Goal: Task Accomplishment & Management: Use online tool/utility

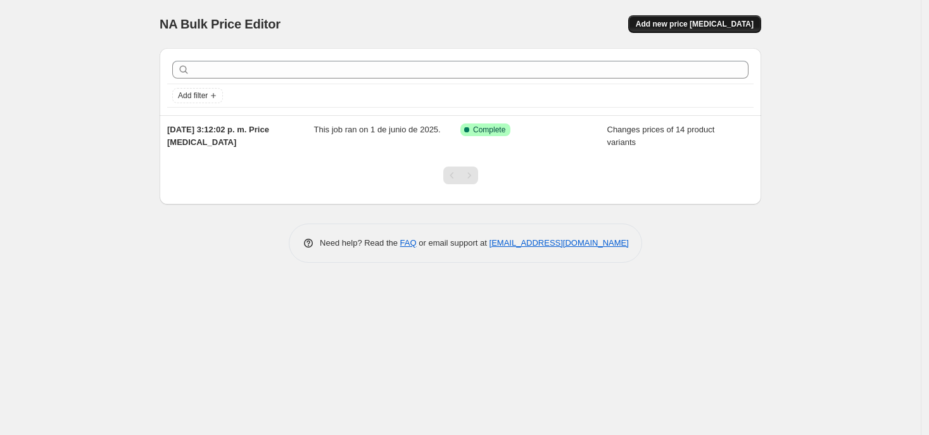
click at [673, 22] on span "Add new price [MEDICAL_DATA]" at bounding box center [695, 24] width 118 height 10
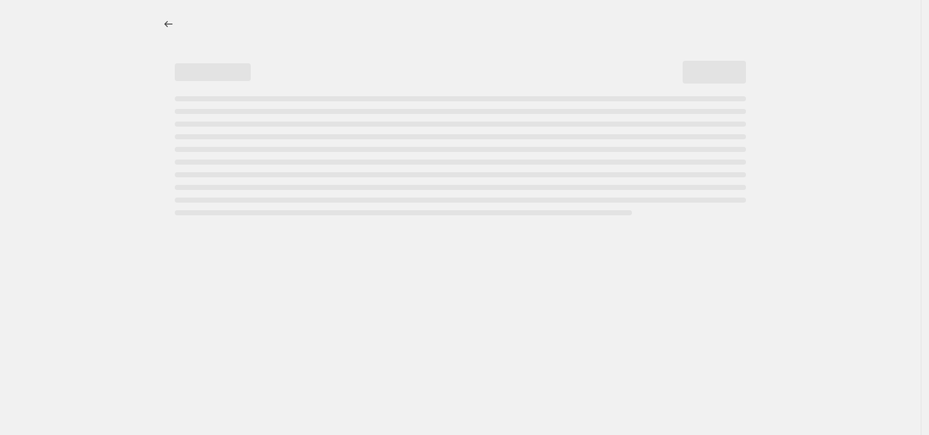
select select "percentage"
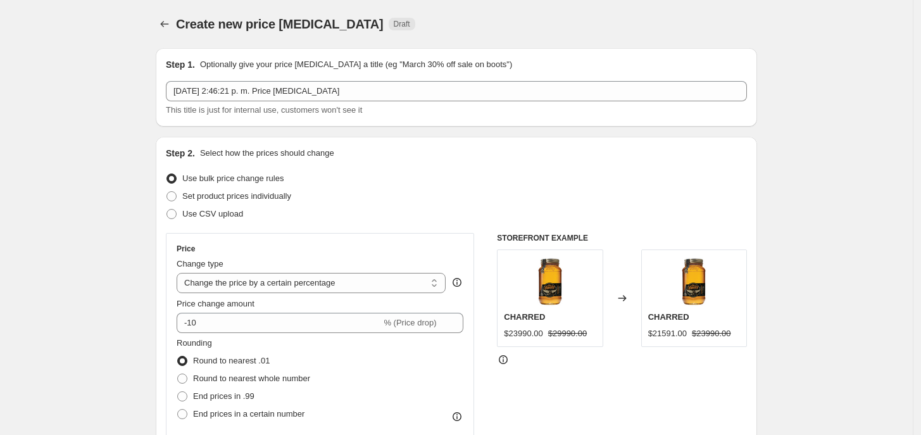
click at [242, 105] on span "This title is just for internal use, customers won't see it" at bounding box center [264, 109] width 196 height 9
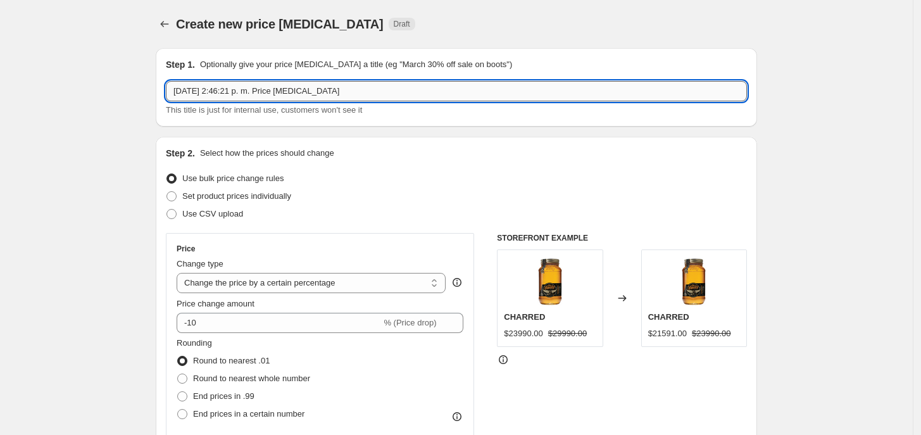
click at [233, 100] on input "[DATE] 2:46:21 p. m. Price [MEDICAL_DATA]" at bounding box center [456, 91] width 581 height 20
type input "CYBER"
click at [238, 196] on span "Set product prices individually" at bounding box center [236, 195] width 109 height 9
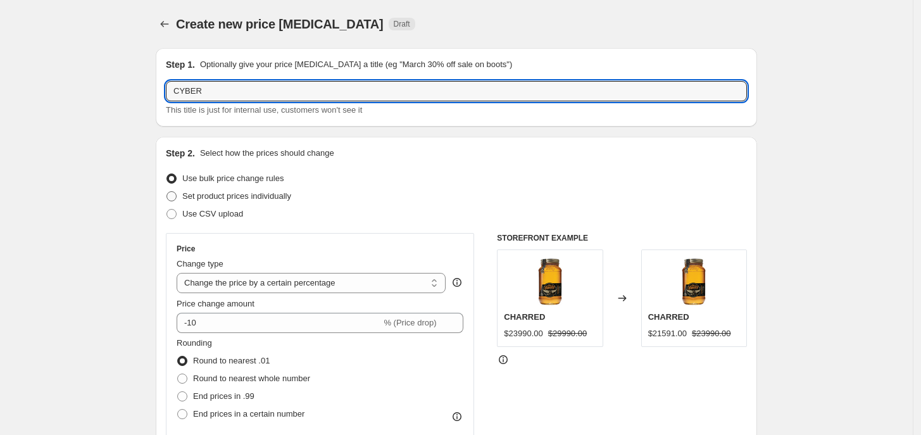
click at [167, 192] on input "Set product prices individually" at bounding box center [167, 191] width 1 height 1
radio input "true"
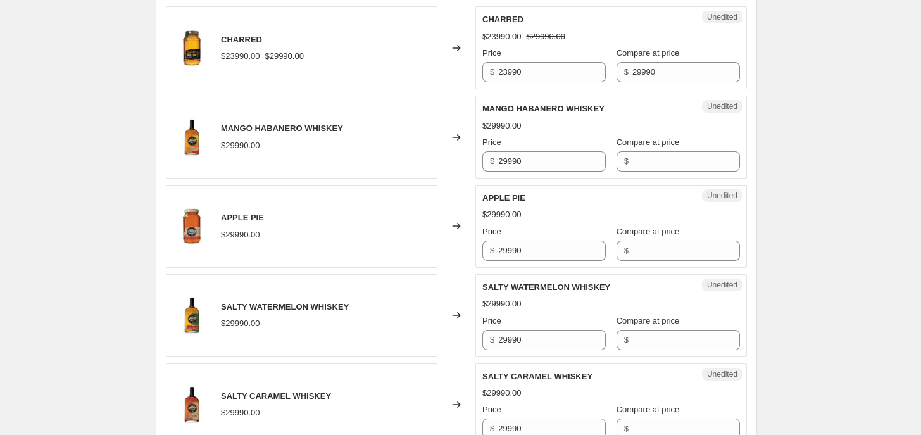
scroll to position [396, 0]
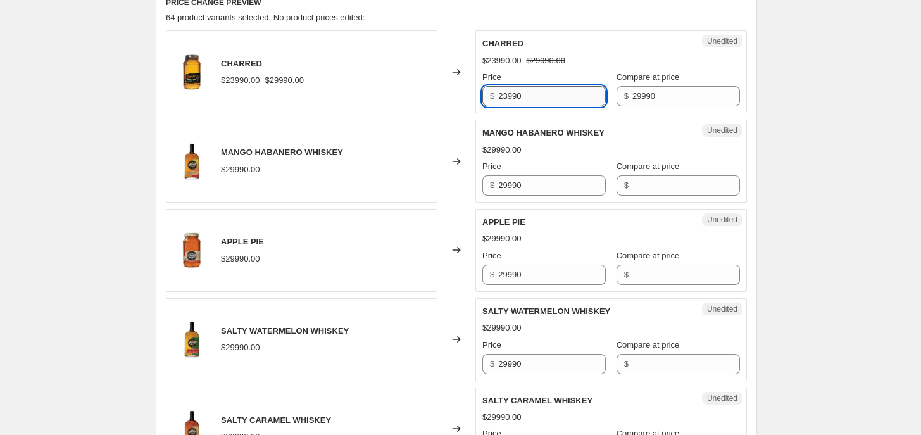
click at [508, 98] on input "23990" at bounding box center [552, 96] width 108 height 20
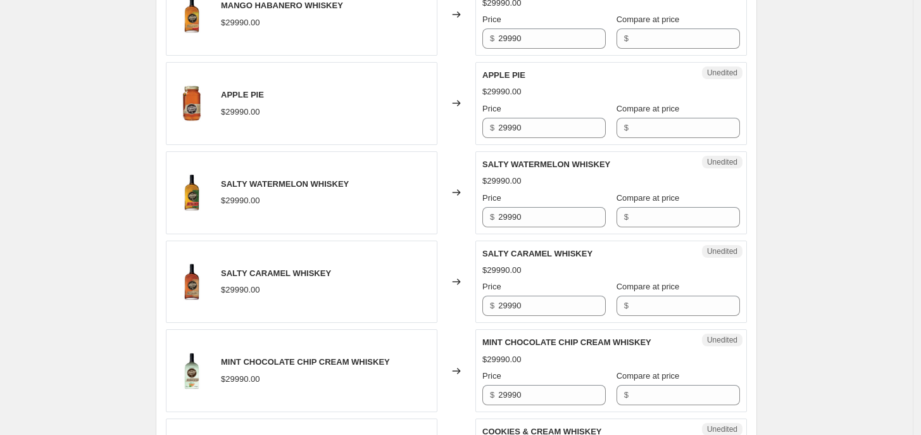
scroll to position [554, 0]
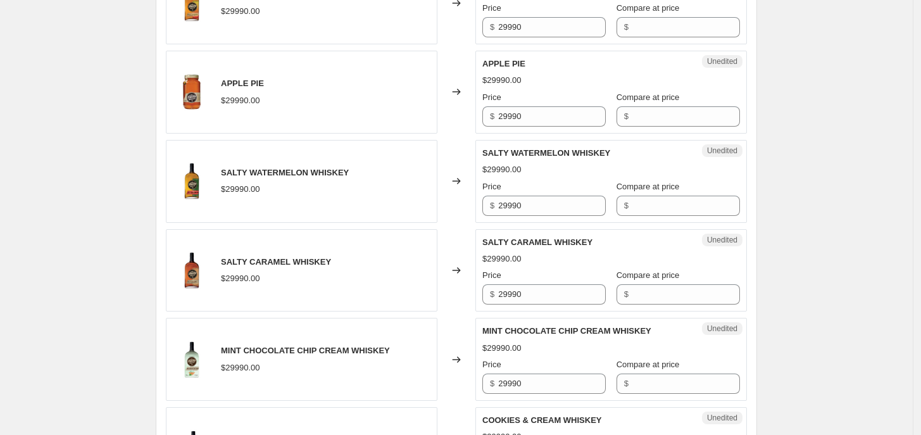
type input "20990"
click at [505, 206] on input "29990" at bounding box center [552, 206] width 108 height 20
type input "20990"
click at [505, 294] on input "29990" at bounding box center [552, 294] width 108 height 20
type input "22990"
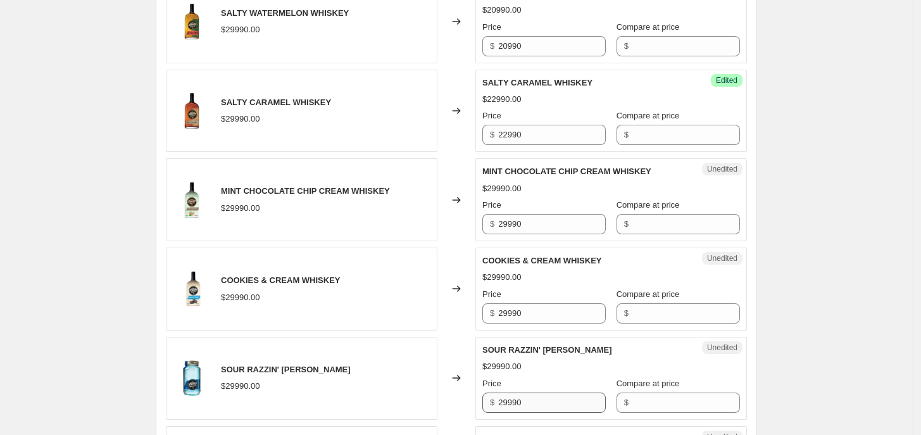
scroll to position [712, 0]
click at [653, 125] on div "Compare at price $" at bounding box center [678, 128] width 123 height 35
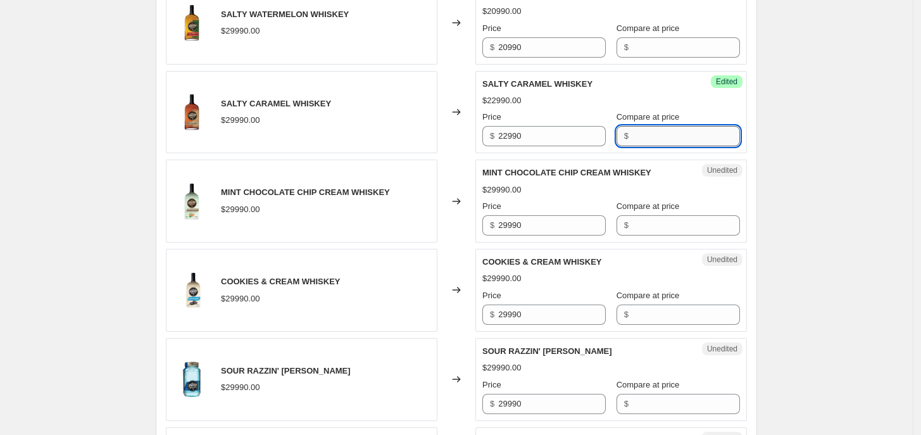
click at [655, 133] on input "Compare at price" at bounding box center [686, 136] width 108 height 20
type input "29990"
click at [668, 48] on input "Compare at price" at bounding box center [686, 47] width 108 height 20
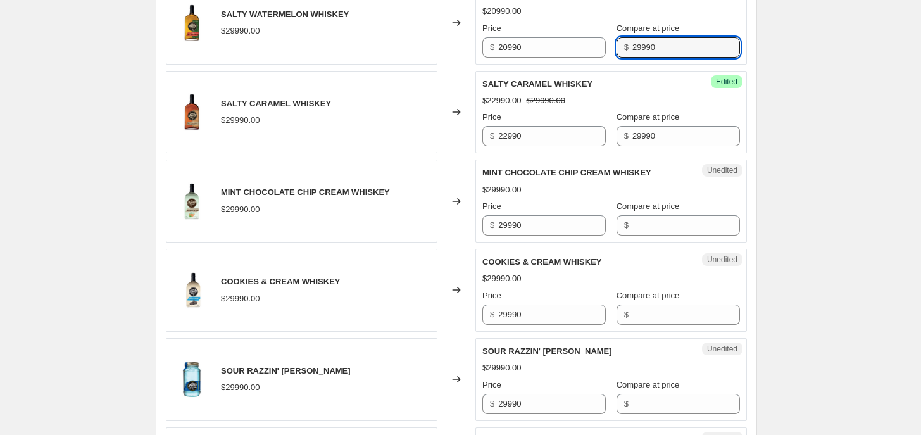
type input "29990"
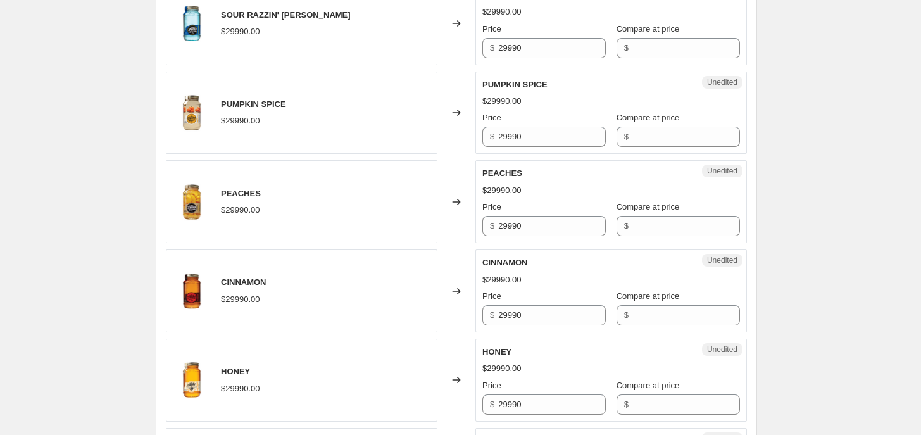
scroll to position [1003, 0]
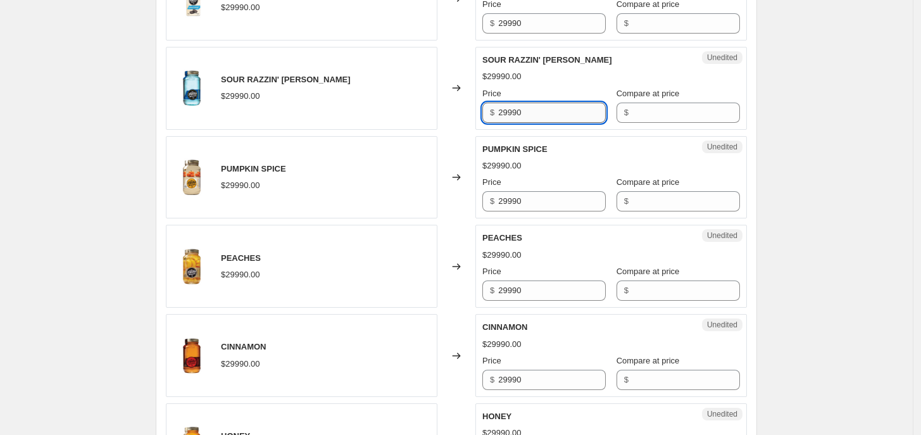
click at [507, 111] on input "29990" at bounding box center [552, 113] width 108 height 20
type input "22990"
click at [644, 120] on input "Compare at price" at bounding box center [686, 113] width 108 height 20
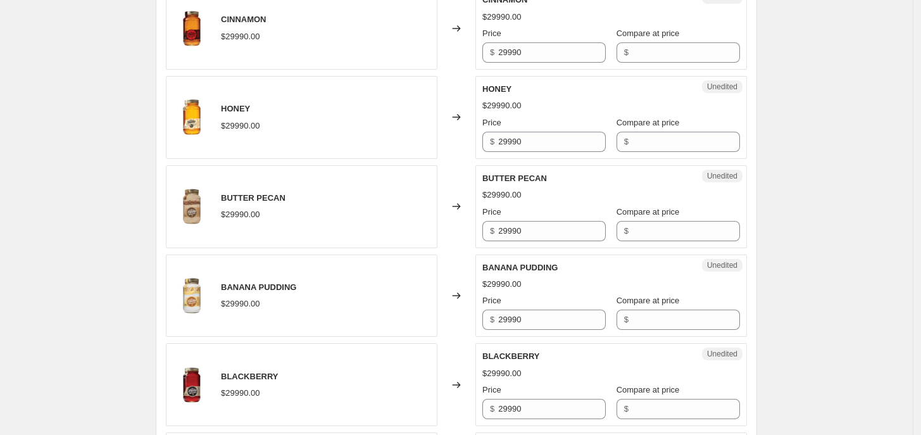
scroll to position [1350, 0]
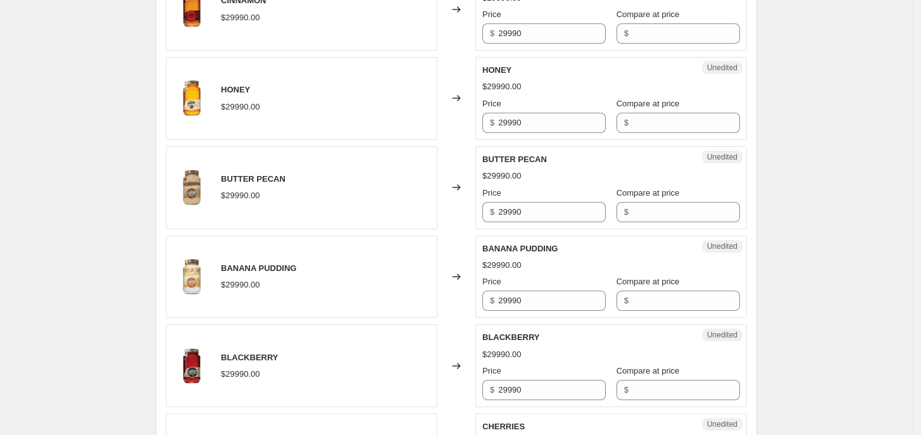
type input "29990"
click at [508, 131] on input "29990" at bounding box center [552, 123] width 108 height 20
type input "22990"
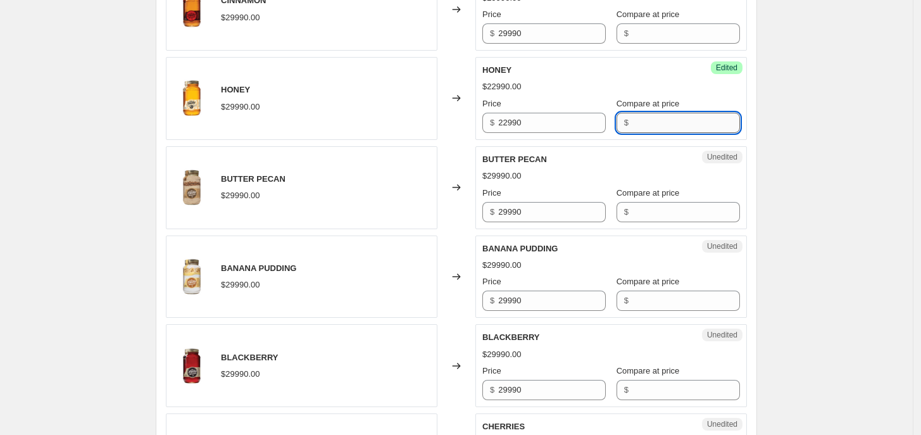
click at [679, 126] on input "Compare at price" at bounding box center [686, 123] width 108 height 20
type input "29990"
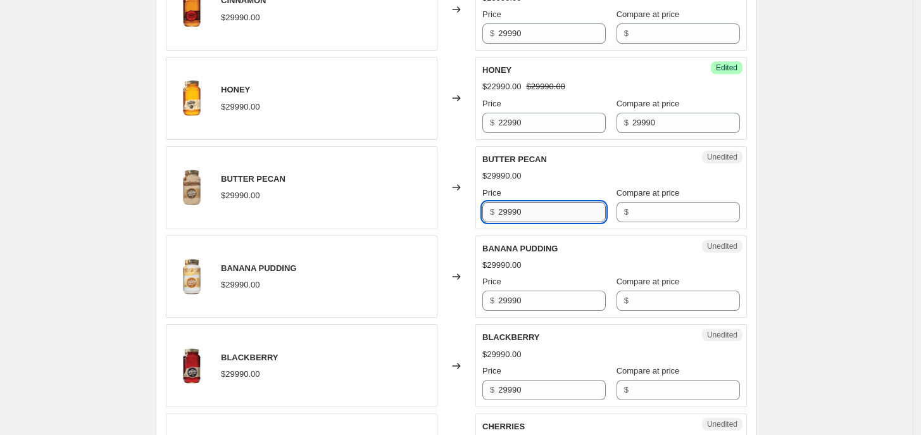
click at [512, 222] on input "29990" at bounding box center [552, 212] width 108 height 20
type input "22990"
click at [667, 221] on input "Compare at price" at bounding box center [686, 212] width 108 height 20
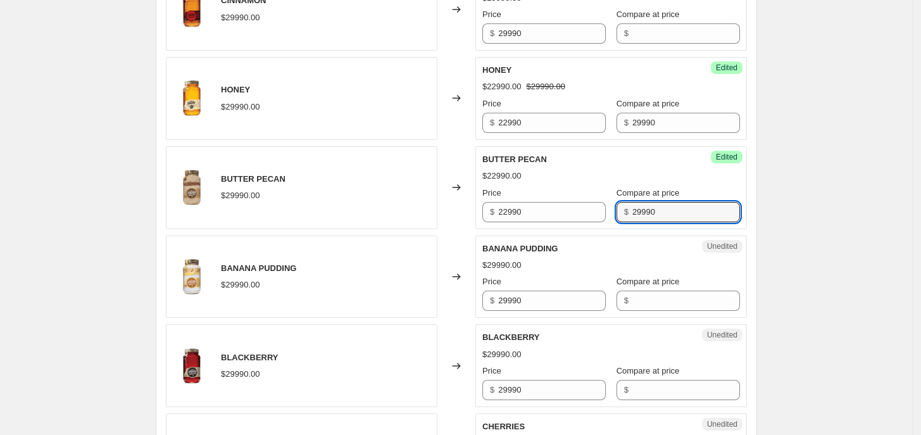
type input "29990"
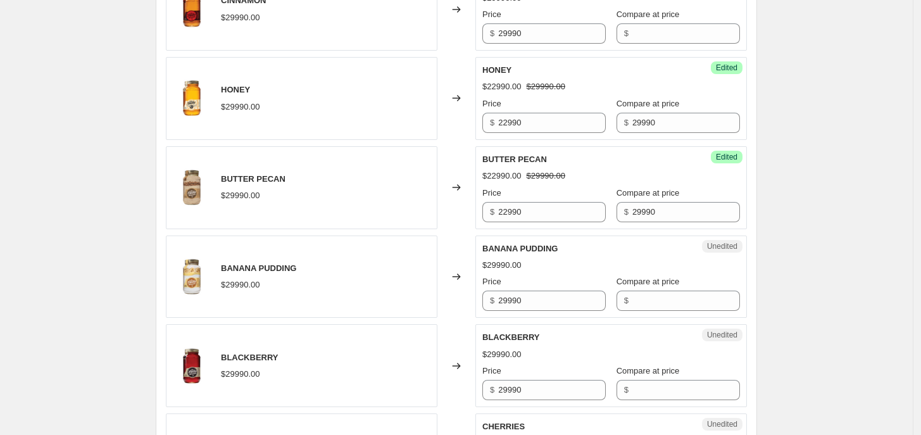
click at [510, 307] on input "29990" at bounding box center [552, 301] width 108 height 20
type input "22990"
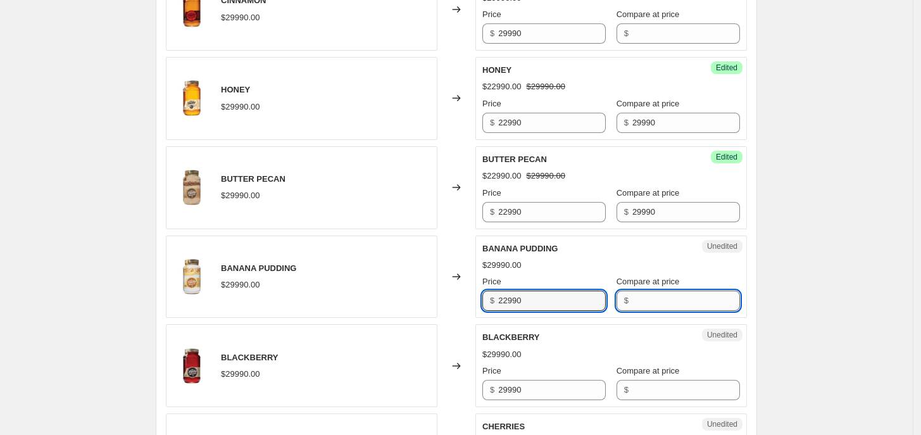
click at [649, 303] on input "Compare at price" at bounding box center [686, 301] width 108 height 20
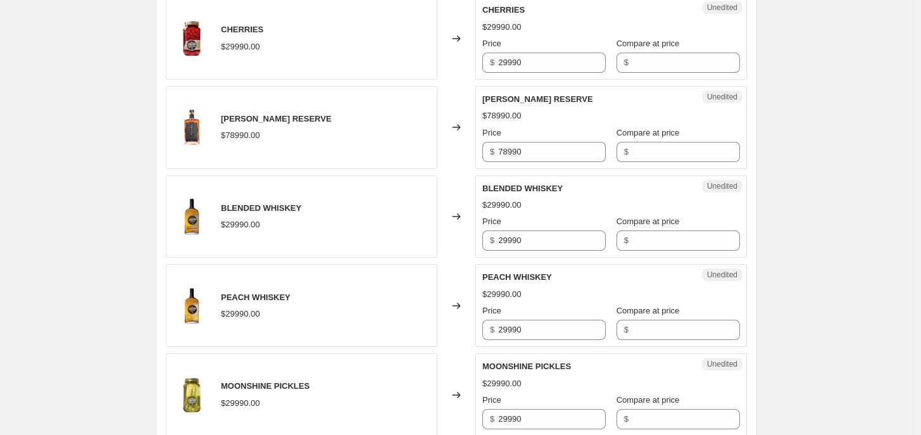
scroll to position [1854, 0]
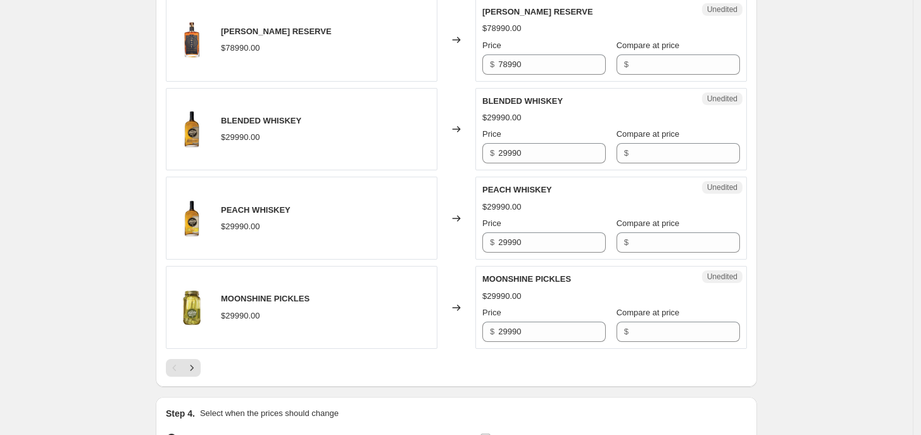
type input "29990"
drag, startPoint x: 510, startPoint y: 160, endPoint x: 494, endPoint y: 163, distance: 15.4
click at [494, 163] on div "$ 29990" at bounding box center [543, 153] width 123 height 20
type input "18990"
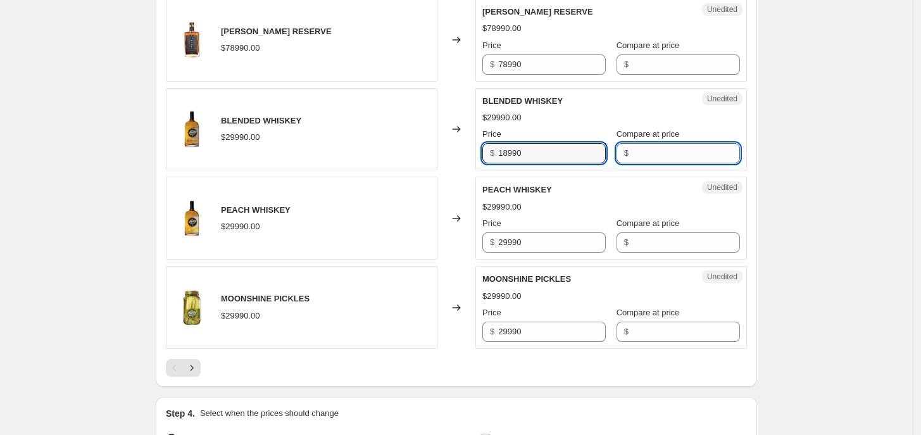
click at [652, 162] on input "Compare at price" at bounding box center [686, 153] width 108 height 20
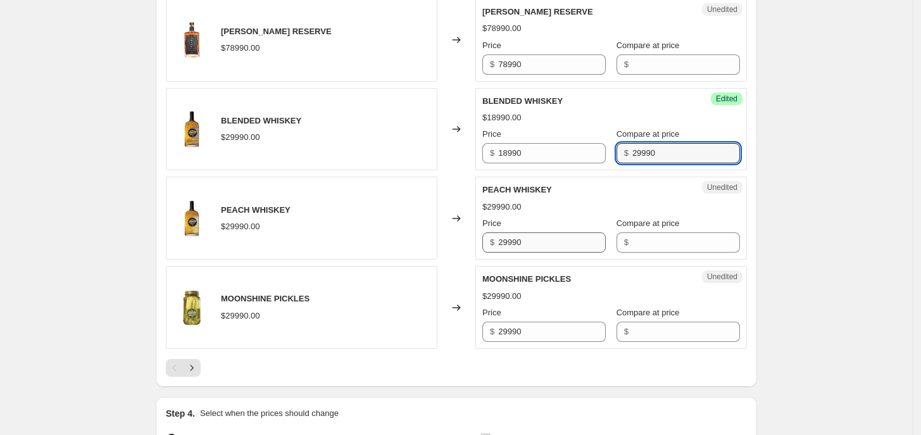
type input "29990"
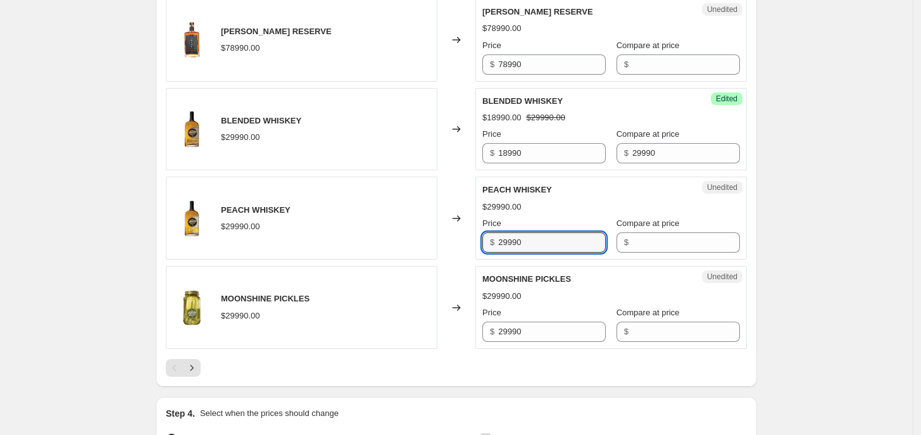
drag, startPoint x: 507, startPoint y: 249, endPoint x: 497, endPoint y: 250, distance: 10.2
click at [497, 250] on div "$ 29990" at bounding box center [543, 242] width 123 height 20
drag, startPoint x: 511, startPoint y: 249, endPoint x: 496, endPoint y: 250, distance: 15.2
click at [496, 250] on div "$ 29990" at bounding box center [543, 242] width 123 height 20
type input "18990"
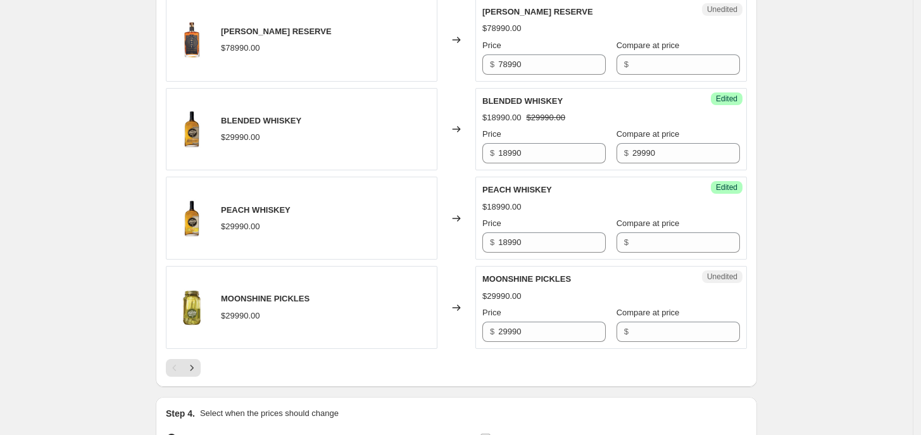
click at [679, 227] on div "Compare at price" at bounding box center [678, 223] width 123 height 13
click at [678, 240] on input "Compare at price" at bounding box center [686, 242] width 108 height 20
type input "29990"
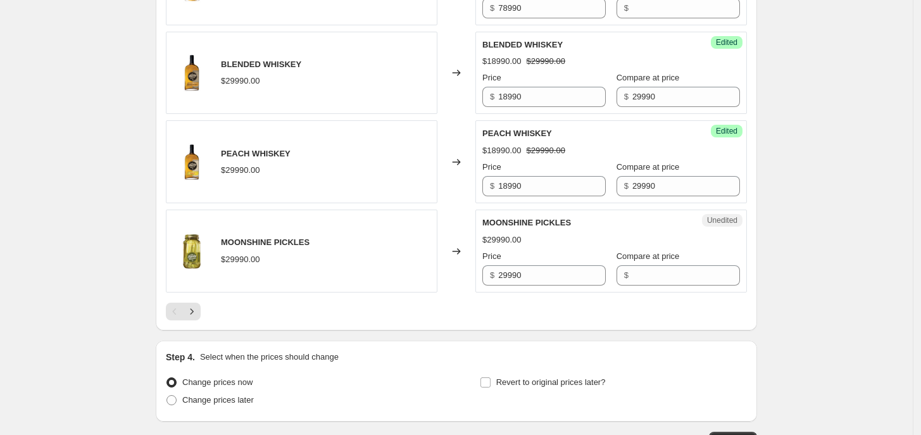
scroll to position [1933, 0]
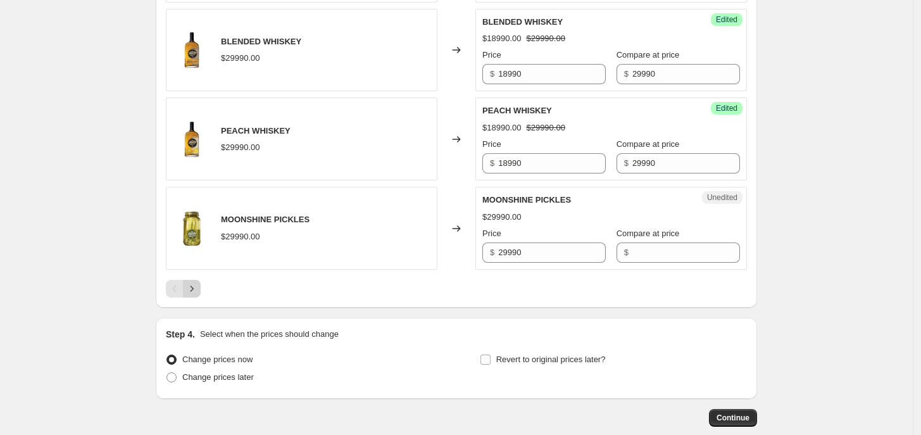
click at [191, 295] on icon "Next" at bounding box center [191, 288] width 13 height 13
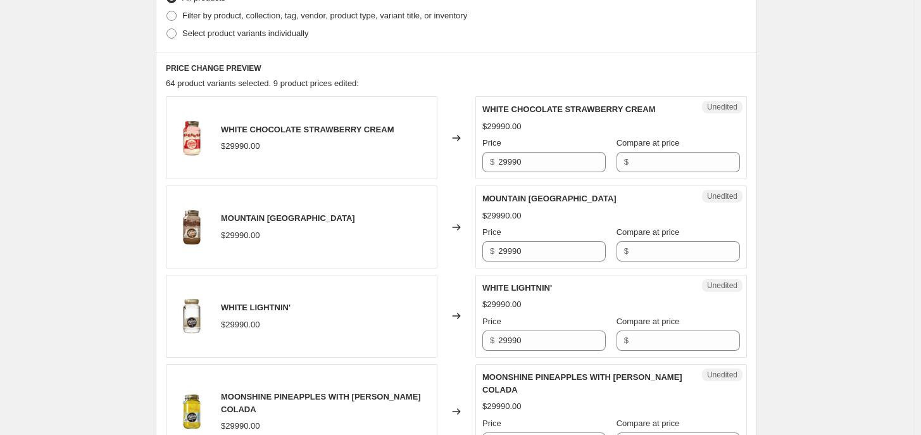
scroll to position [350, 0]
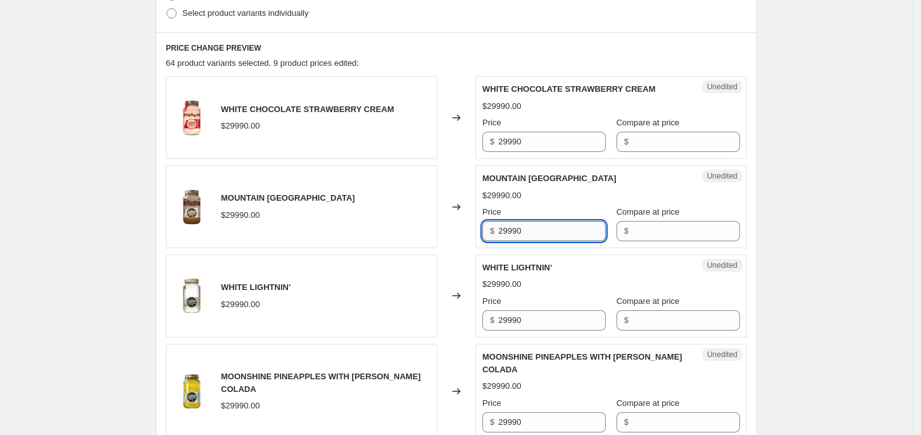
click at [508, 236] on input "29990" at bounding box center [552, 231] width 108 height 20
type input "22990"
click at [644, 231] on input "Compare at price" at bounding box center [686, 231] width 108 height 20
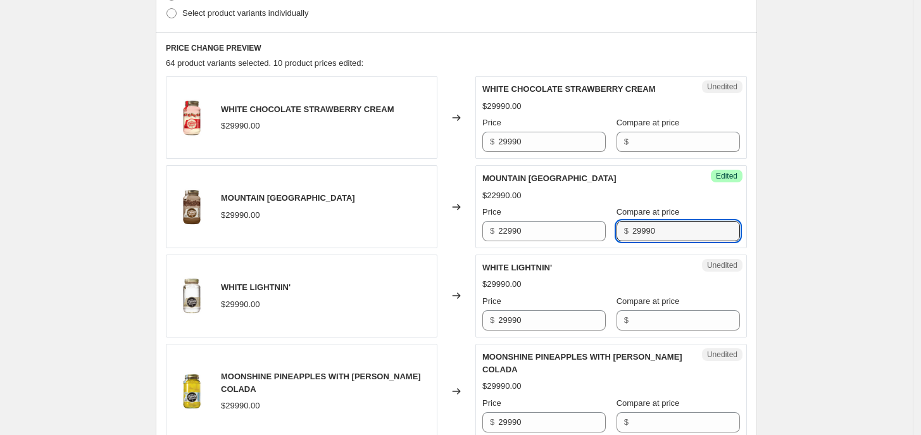
type input "29990"
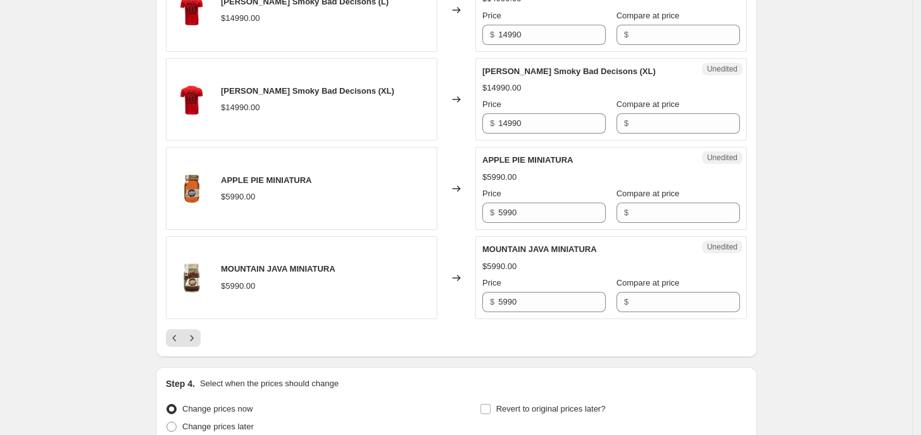
scroll to position [1953, 0]
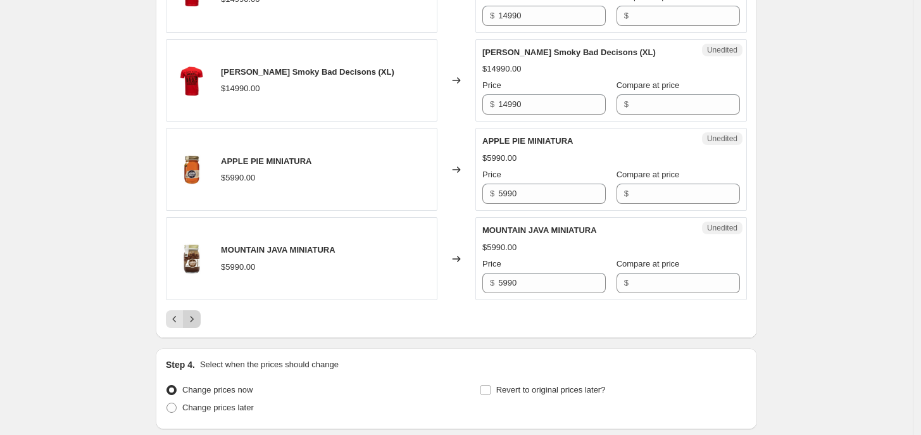
click at [195, 313] on icon "Next" at bounding box center [191, 319] width 13 height 13
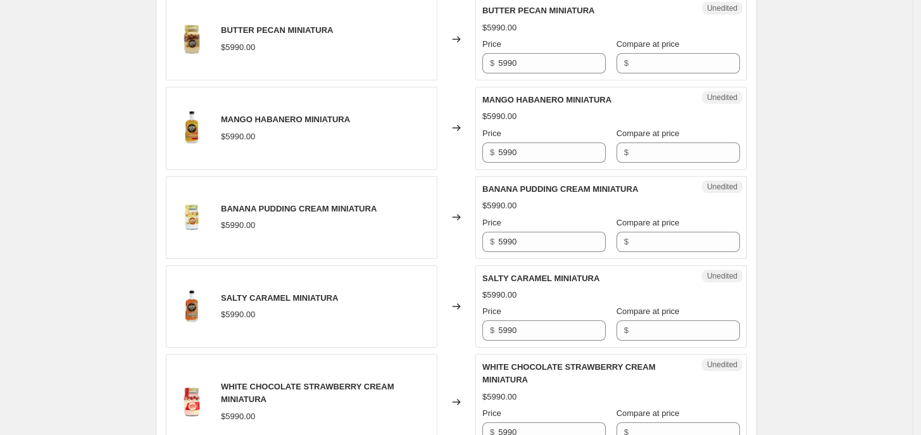
scroll to position [537, 0]
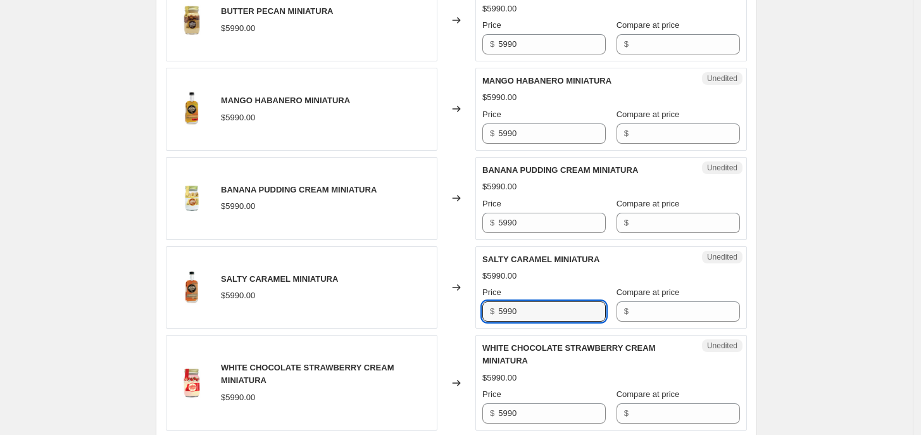
drag, startPoint x: 525, startPoint y: 314, endPoint x: 469, endPoint y: 321, distance: 56.8
click at [469, 321] on div "SALTY CARAMEL MINIATURA $5990.00 Changed to Unedited SALTY CARAMEL MINIATURA $5…" at bounding box center [456, 287] width 581 height 83
type input "3590"
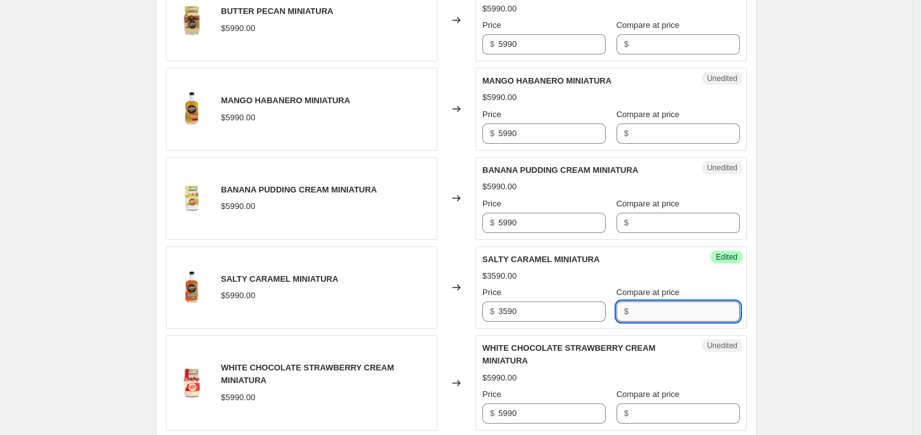
click at [646, 314] on input "Compare at price" at bounding box center [686, 311] width 108 height 20
type input "5990"
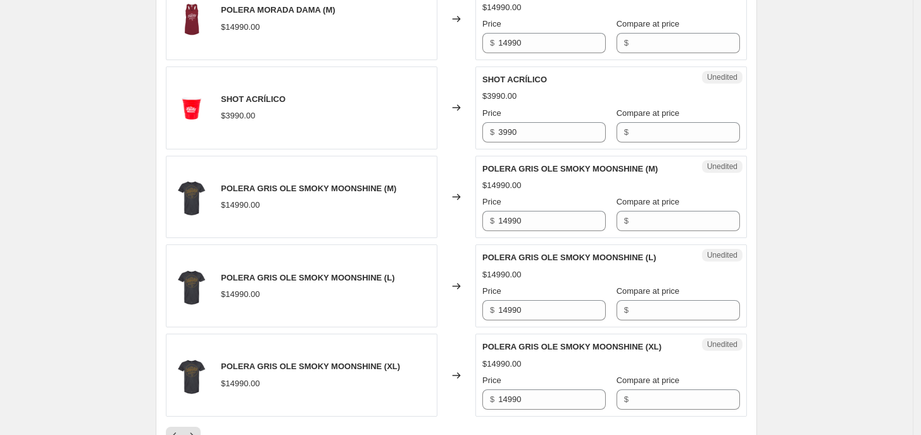
scroll to position [2020, 0]
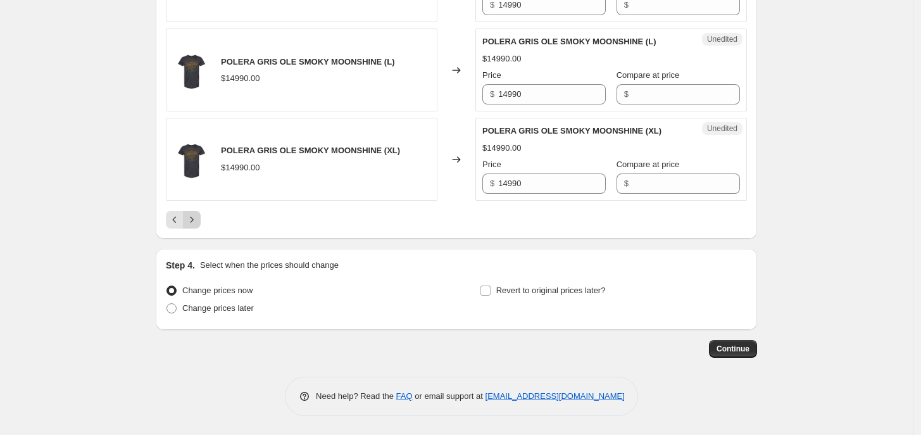
click at [195, 227] on button "Next" at bounding box center [192, 220] width 18 height 18
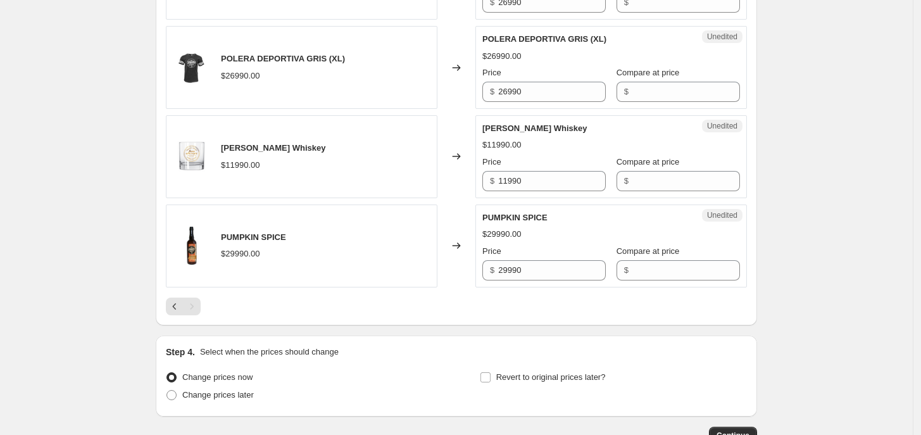
scroll to position [577, 0]
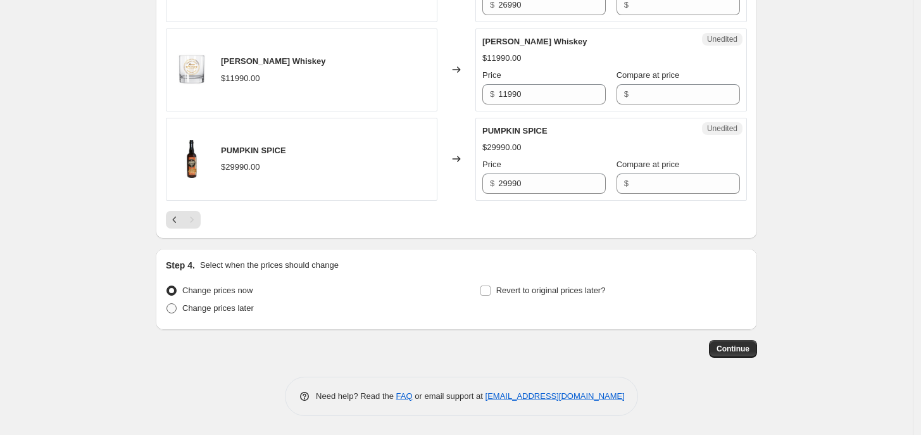
click at [241, 311] on span "Change prices later" at bounding box center [218, 307] width 72 height 9
click at [167, 304] on input "Change prices later" at bounding box center [167, 303] width 1 height 1
radio input "true"
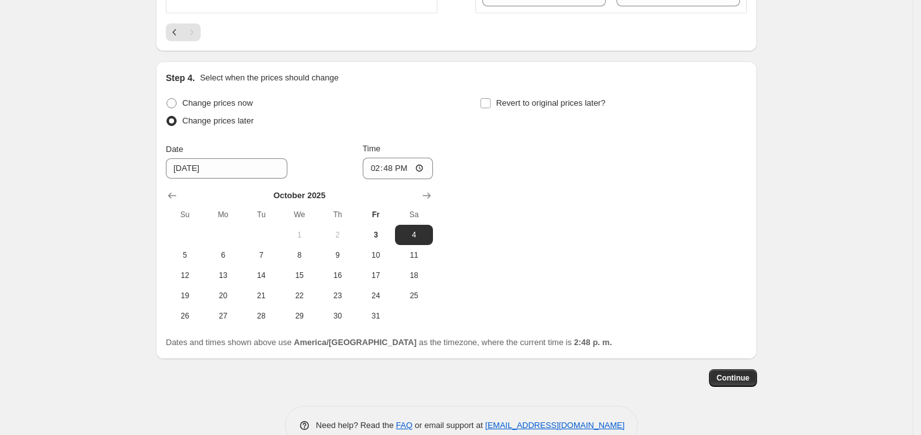
scroll to position [793, 0]
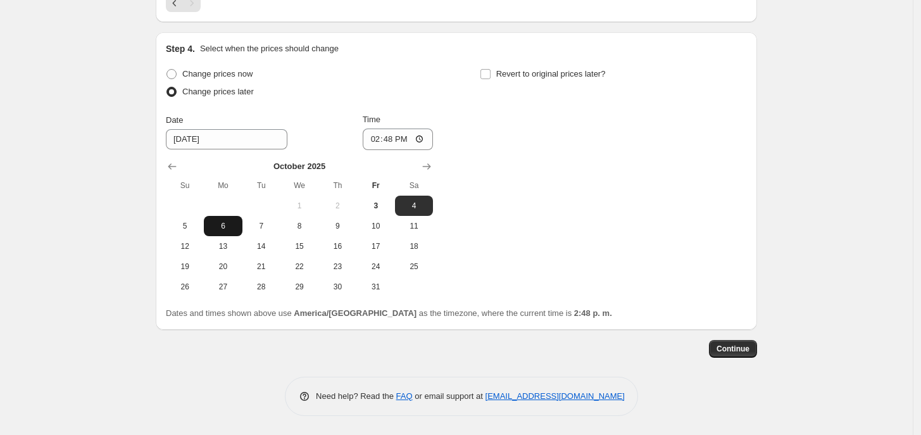
click at [217, 228] on span "6" at bounding box center [223, 226] width 28 height 10
type input "[DATE]"
click at [397, 138] on input "14:48" at bounding box center [398, 140] width 71 height 22
type input "00:00"
click at [499, 78] on span "Revert to original prices later?" at bounding box center [551, 73] width 110 height 9
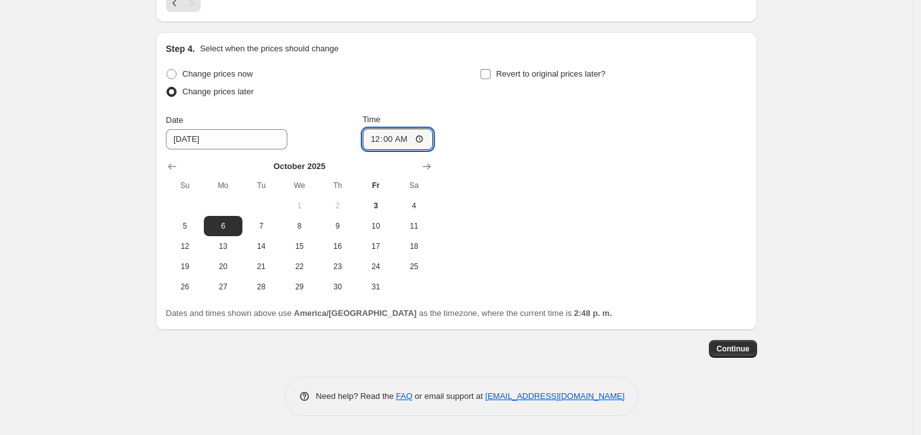
click at [491, 78] on input "Revert to original prices later?" at bounding box center [486, 74] width 10 height 10
checkbox input "true"
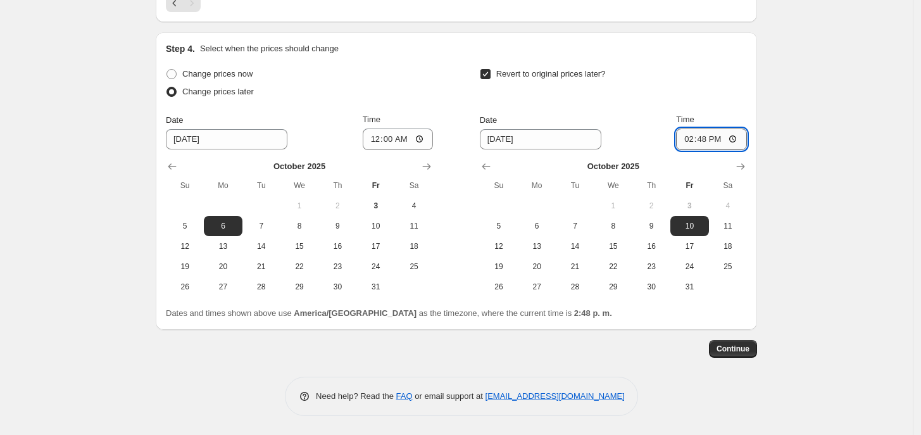
click at [711, 142] on input "14:48" at bounding box center [711, 140] width 71 height 22
type input "23:59"
click at [736, 351] on span "Continue" at bounding box center [733, 349] width 33 height 10
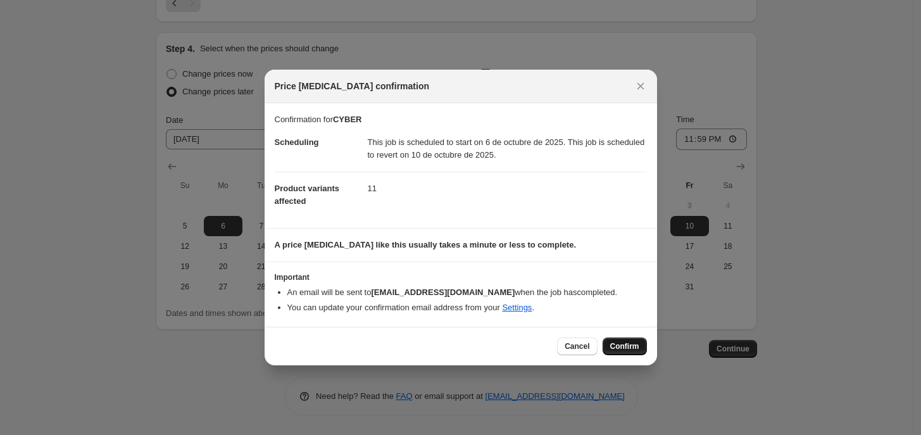
click at [606, 348] on button "Confirm" at bounding box center [625, 346] width 44 height 18
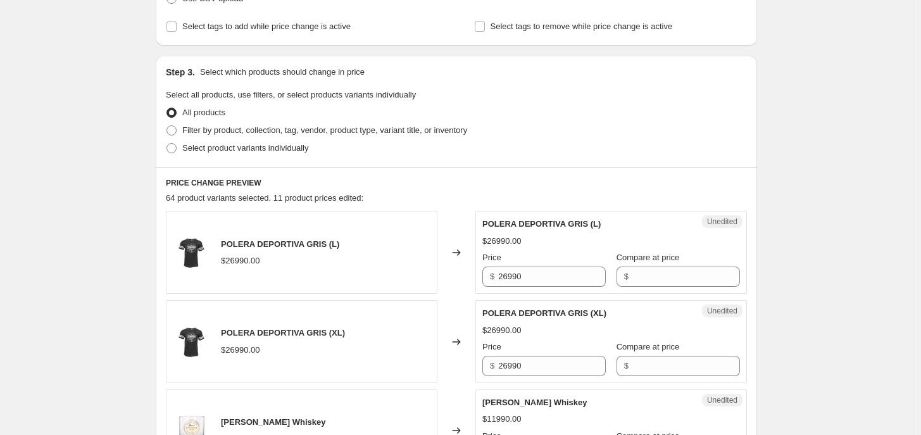
scroll to position [80, 0]
